Goal: Task Accomplishment & Management: Manage account settings

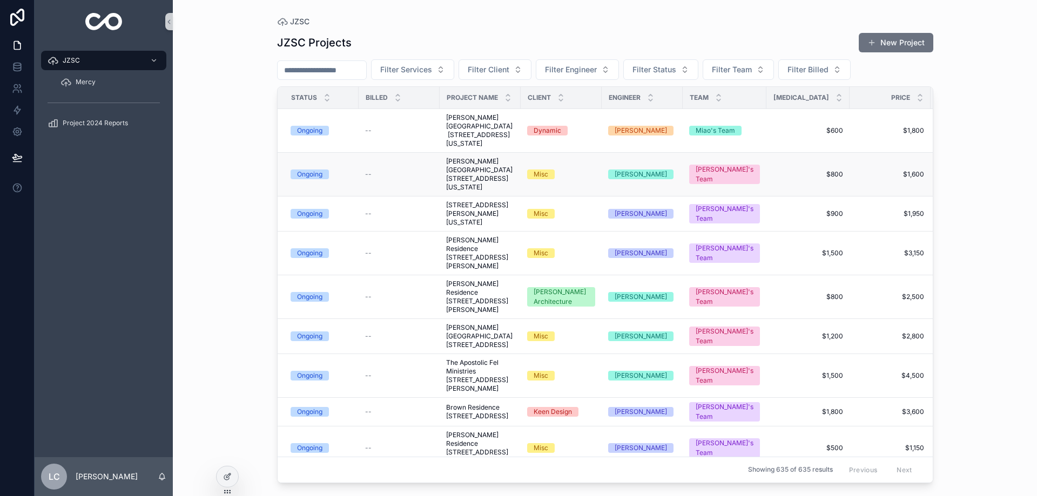
click at [477, 192] on span "[PERSON_NAME][GEOGRAPHIC_DATA] [STREET_ADDRESS][US_STATE]" at bounding box center [480, 174] width 68 height 35
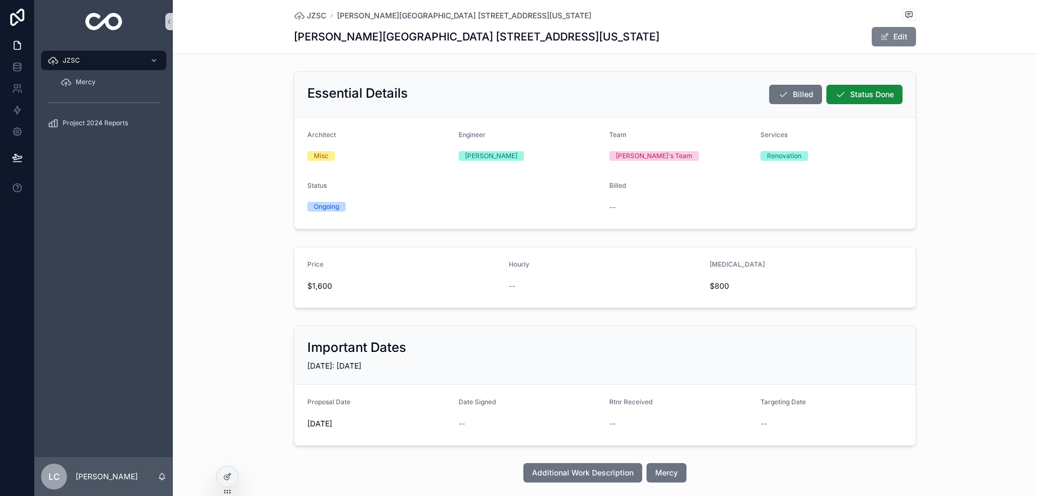
click at [874, 39] on button "Edit" at bounding box center [894, 36] width 44 height 19
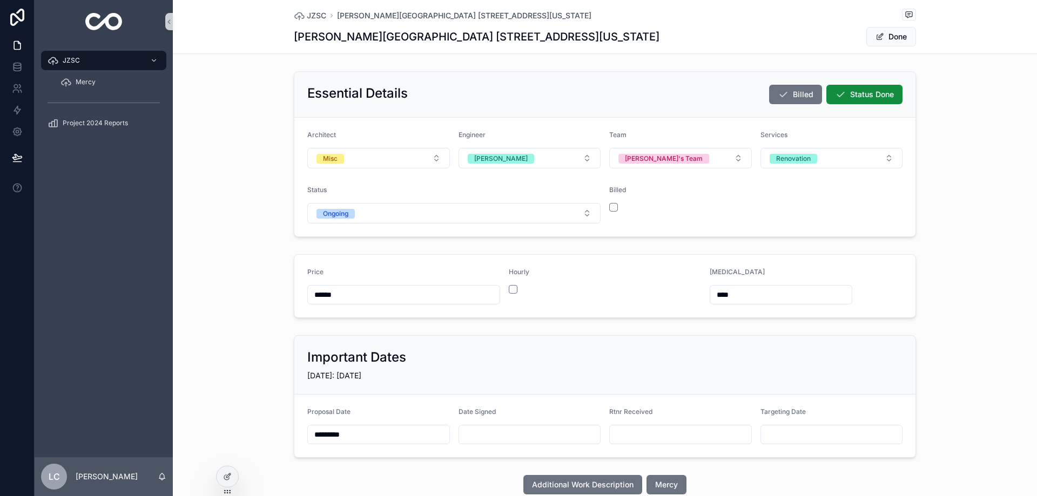
click at [511, 437] on input "scrollable content" at bounding box center [529, 434] width 141 height 15
click at [485, 311] on button "2" at bounding box center [488, 312] width 19 height 19
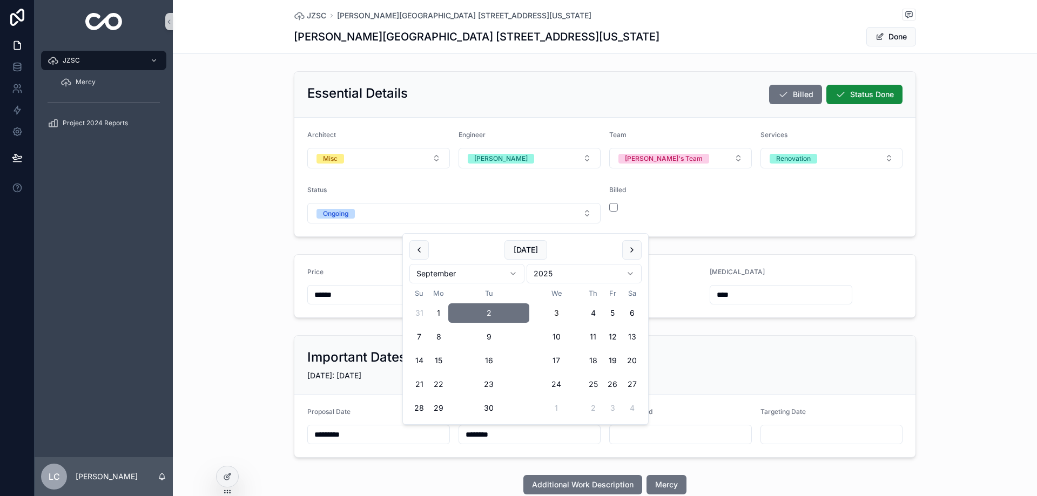
type input "********"
click at [888, 36] on span "Done" at bounding box center [891, 36] width 50 height 19
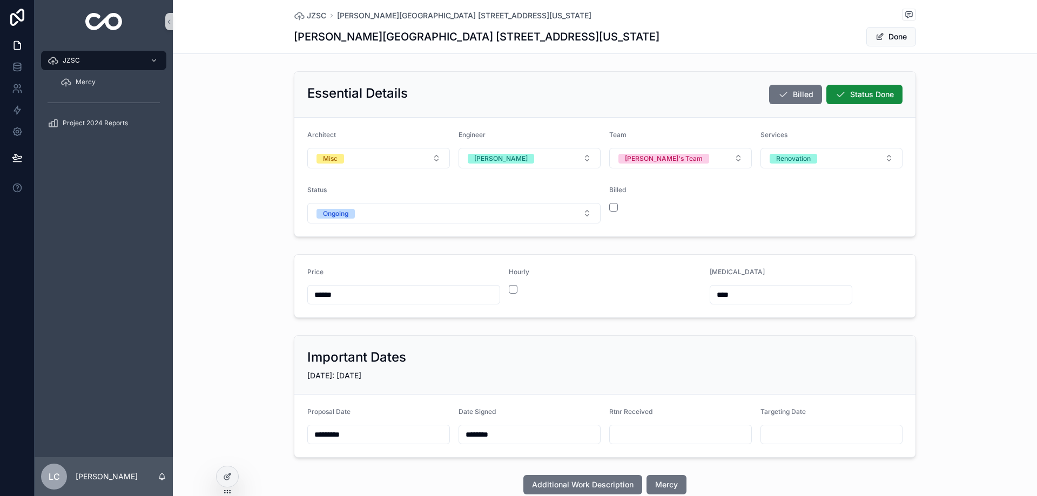
click at [888, 36] on button "Done" at bounding box center [891, 36] width 50 height 19
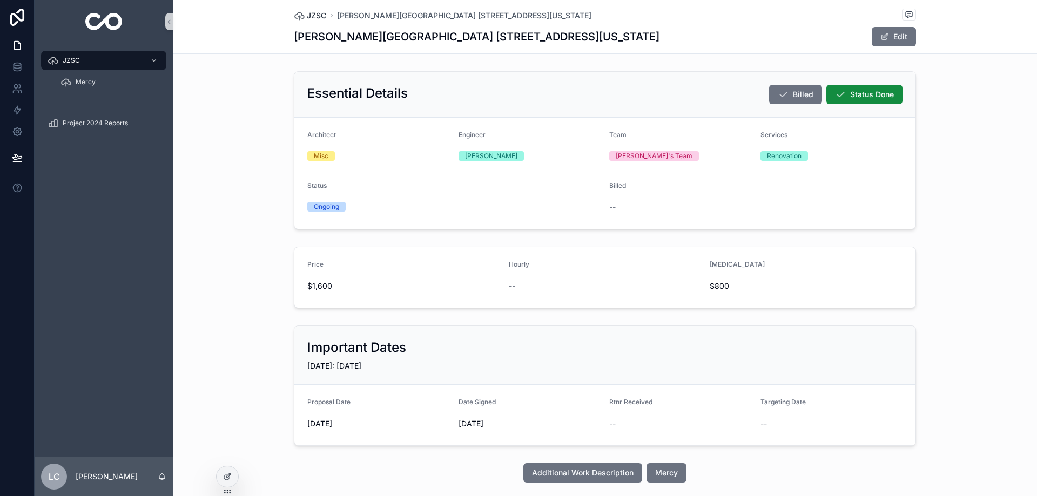
click at [312, 14] on span "JZSC" at bounding box center [316, 15] width 19 height 11
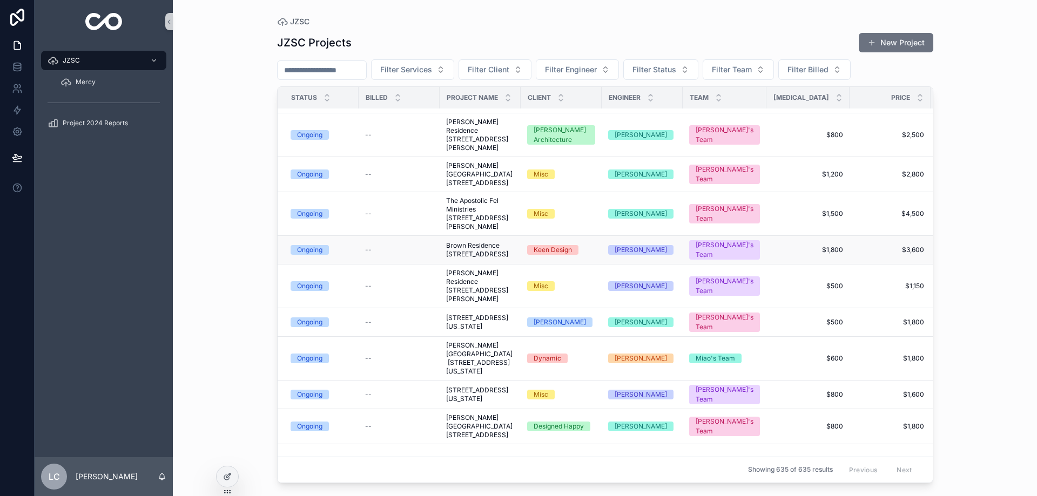
scroll to position [270, 0]
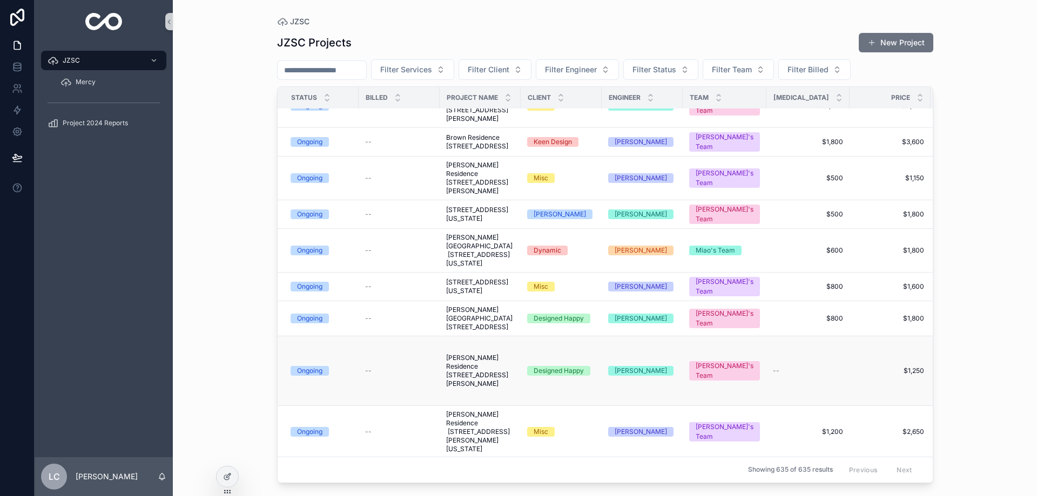
click at [478, 388] on span "[PERSON_NAME] Residence [STREET_ADDRESS][PERSON_NAME]" at bounding box center [480, 371] width 68 height 35
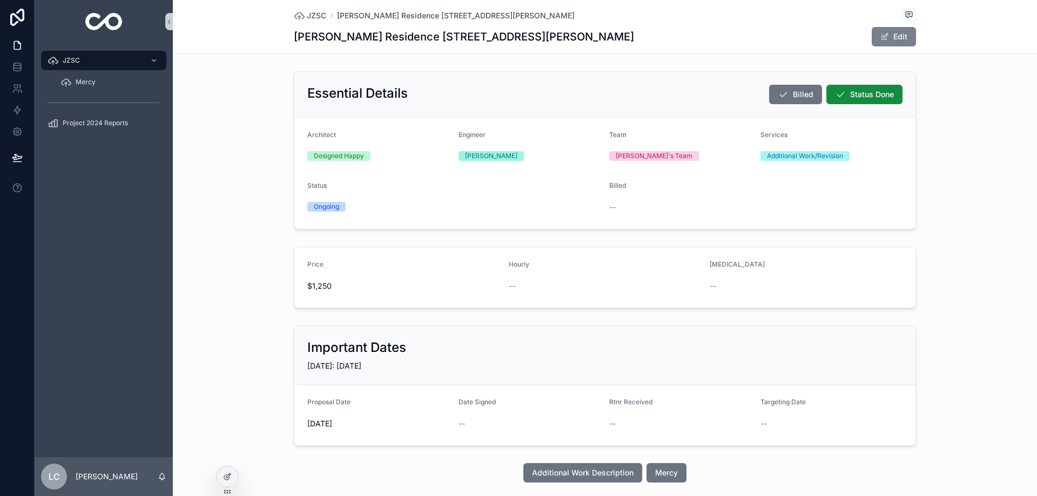
click at [884, 35] on span "scrollable content" at bounding box center [884, 36] width 9 height 9
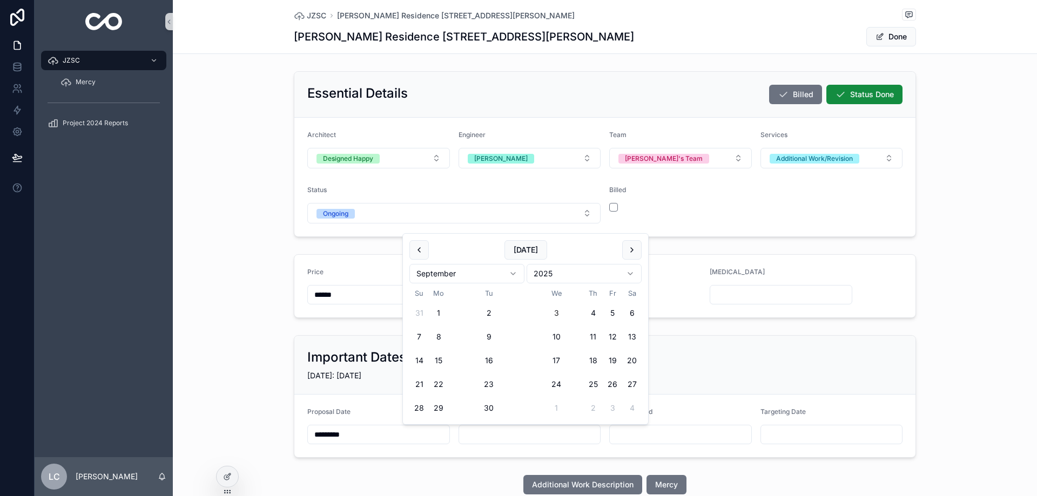
click at [525, 440] on input "scrollable content" at bounding box center [529, 434] width 141 height 15
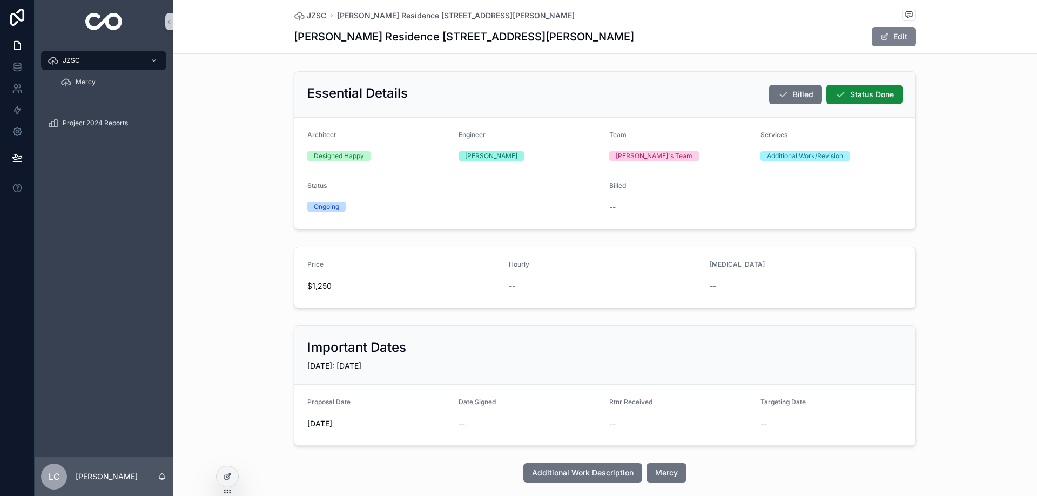
click at [904, 38] on button "Edit" at bounding box center [894, 36] width 44 height 19
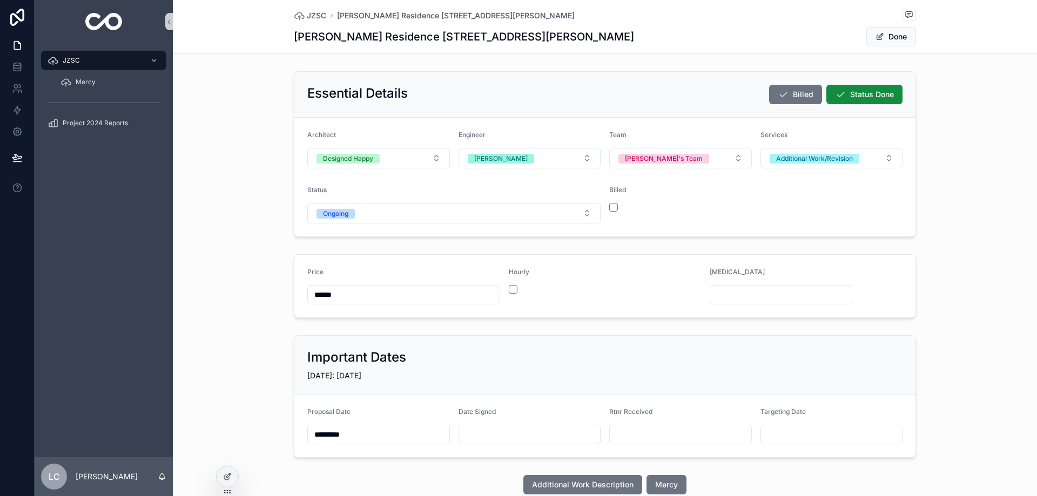
click at [533, 436] on input "scrollable content" at bounding box center [529, 434] width 141 height 15
click at [492, 312] on button "2" at bounding box center [488, 312] width 19 height 19
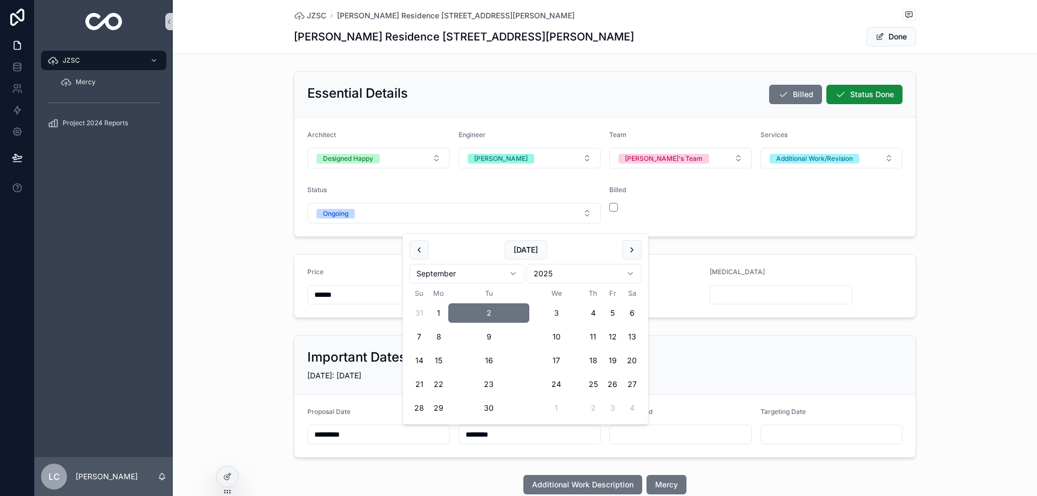
type input "********"
click at [901, 38] on button "Done" at bounding box center [891, 36] width 50 height 19
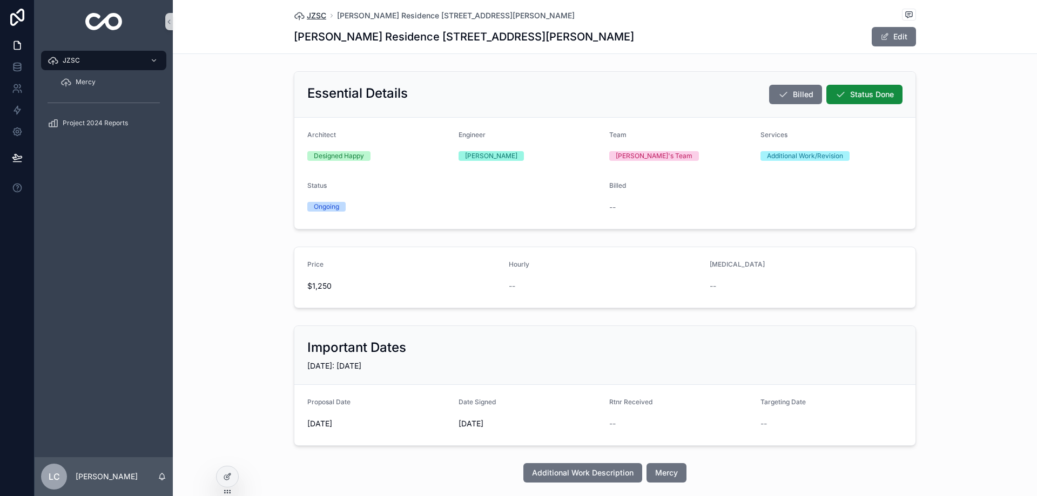
click at [313, 15] on span "JZSC" at bounding box center [316, 15] width 19 height 11
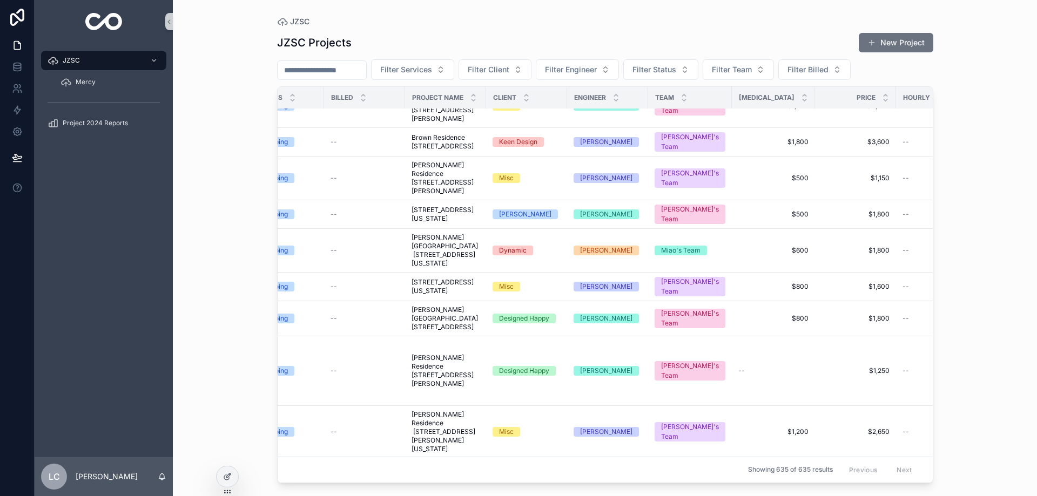
scroll to position [270, 0]
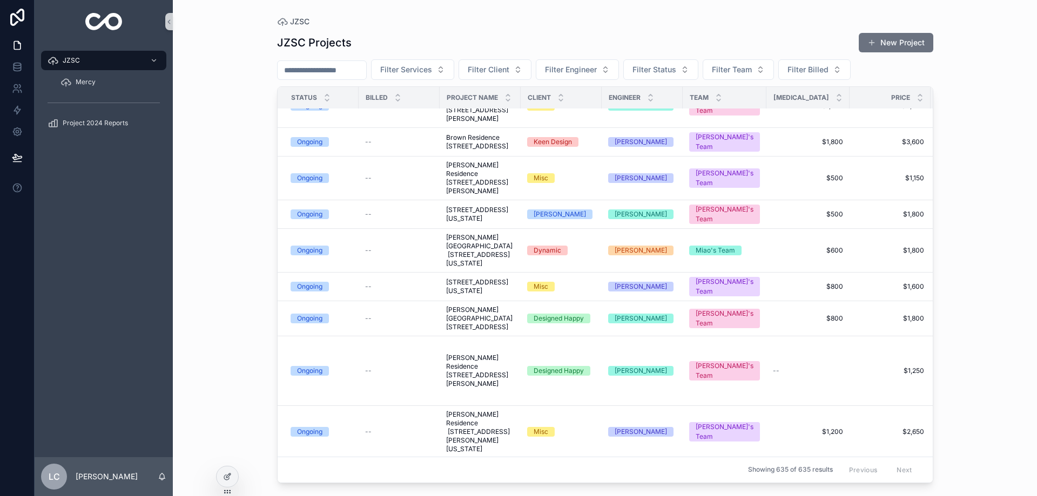
click at [336, 69] on input "scrollable content" at bounding box center [322, 70] width 89 height 15
type input "*******"
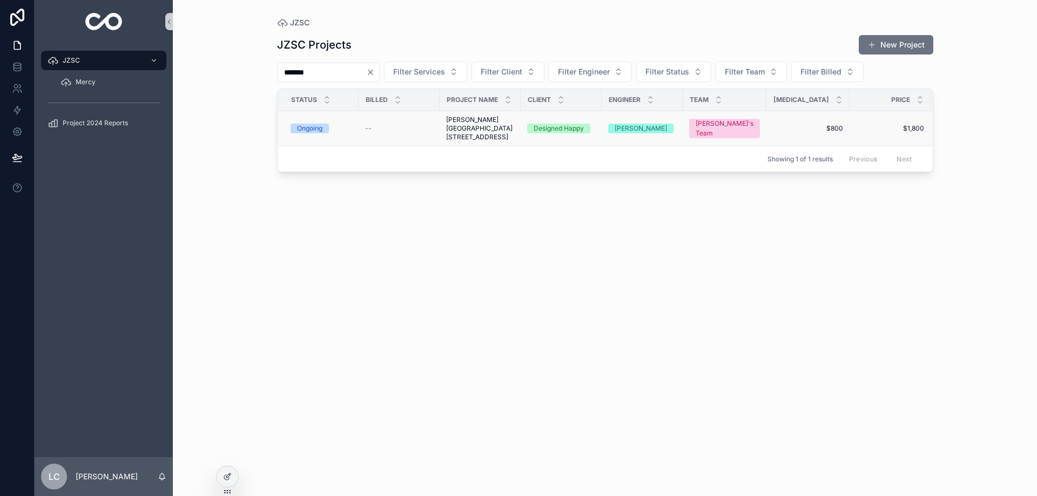
click at [445, 142] on td "[PERSON_NAME][GEOGRAPHIC_DATA] [STREET_ADDRESS] [PERSON_NAME][GEOGRAPHIC_DATA] …" at bounding box center [480, 128] width 81 height 35
click at [470, 141] on span "[PERSON_NAME][GEOGRAPHIC_DATA] [STREET_ADDRESS]" at bounding box center [480, 129] width 68 height 26
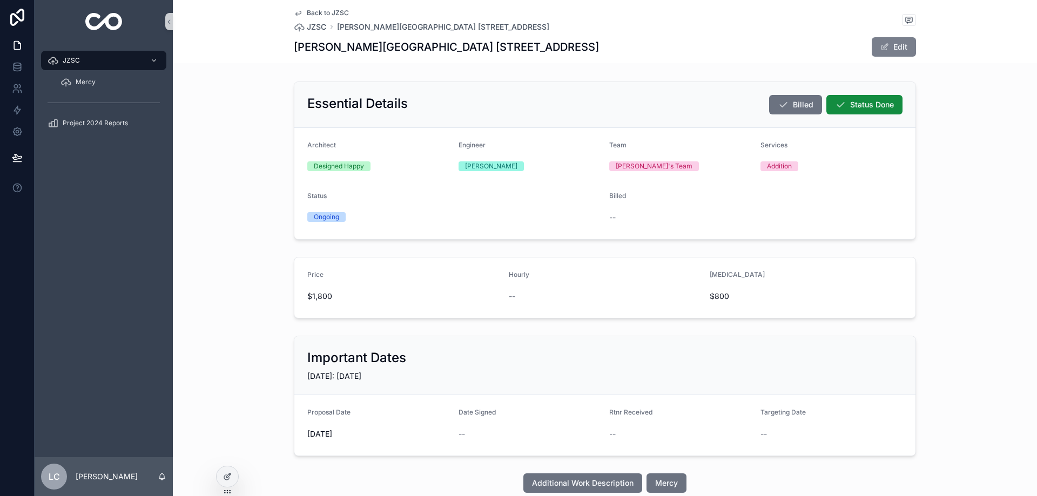
click at [884, 49] on span "scrollable content" at bounding box center [884, 47] width 9 height 9
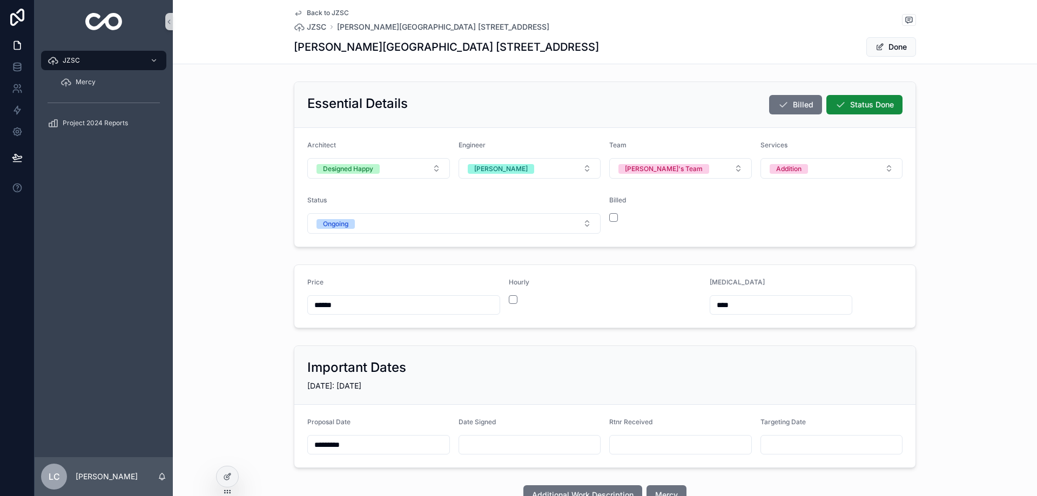
click at [508, 447] on input "scrollable content" at bounding box center [529, 444] width 141 height 15
click at [487, 321] on button "2" at bounding box center [488, 323] width 19 height 19
type input "********"
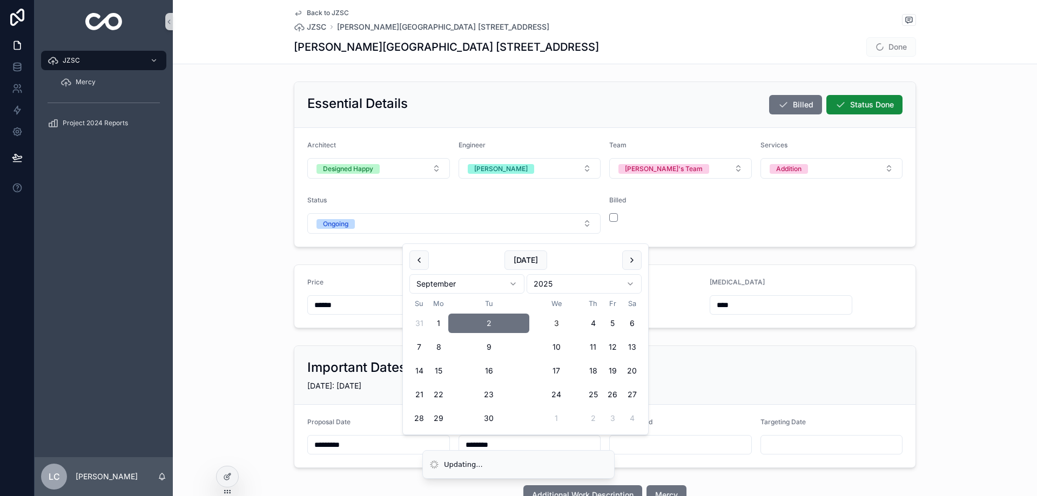
click at [880, 47] on span "Done" at bounding box center [891, 46] width 50 height 19
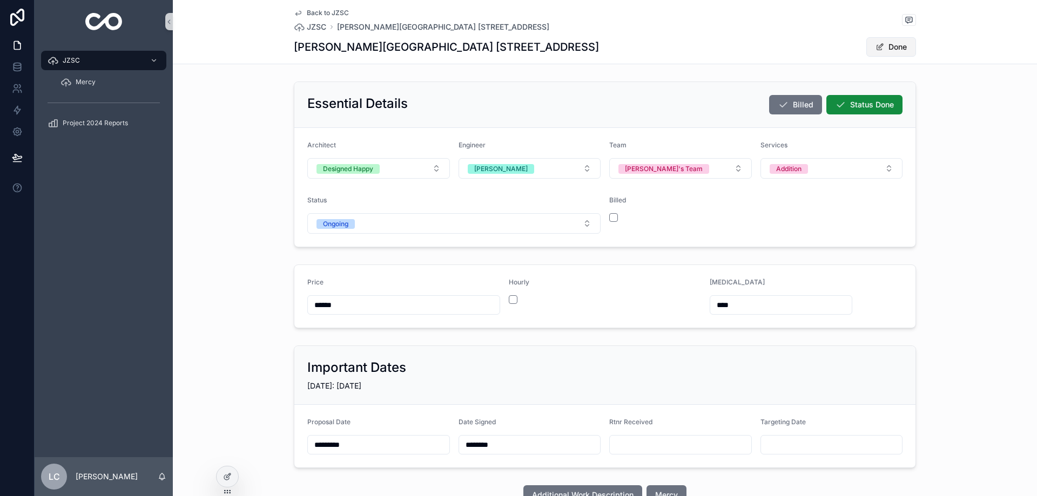
click at [882, 47] on button "Done" at bounding box center [891, 46] width 50 height 19
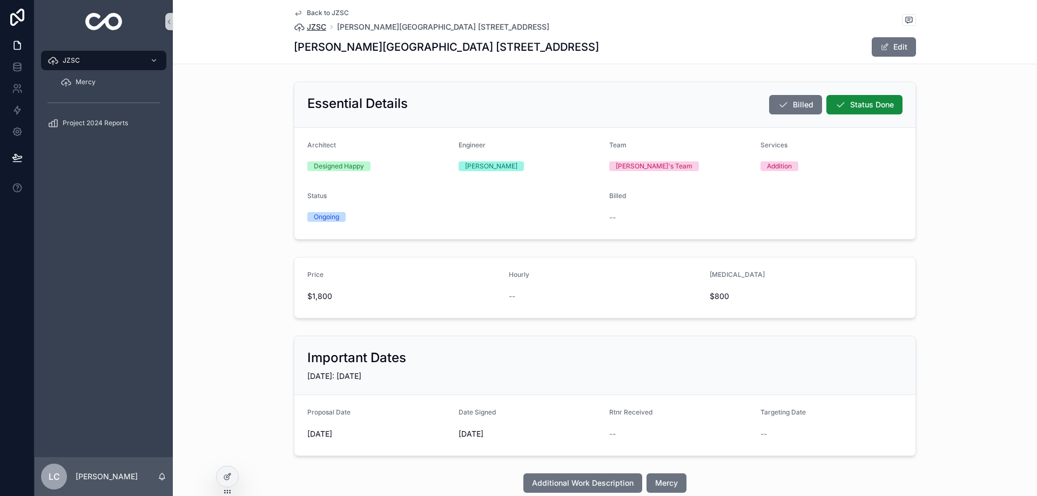
click at [312, 28] on span "JZSC" at bounding box center [316, 27] width 19 height 11
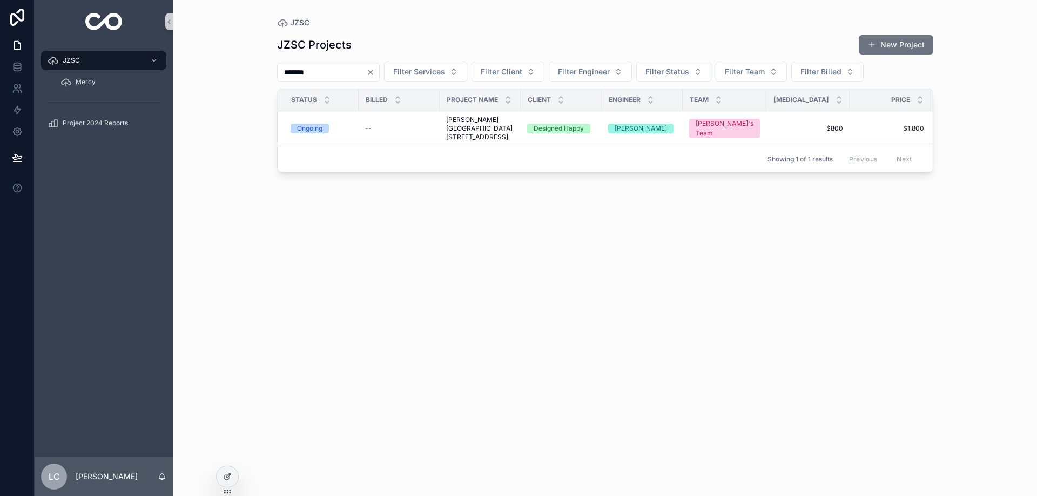
click at [375, 75] on icon "Clear" at bounding box center [370, 72] width 9 height 9
